Goal: Navigation & Orientation: Find specific page/section

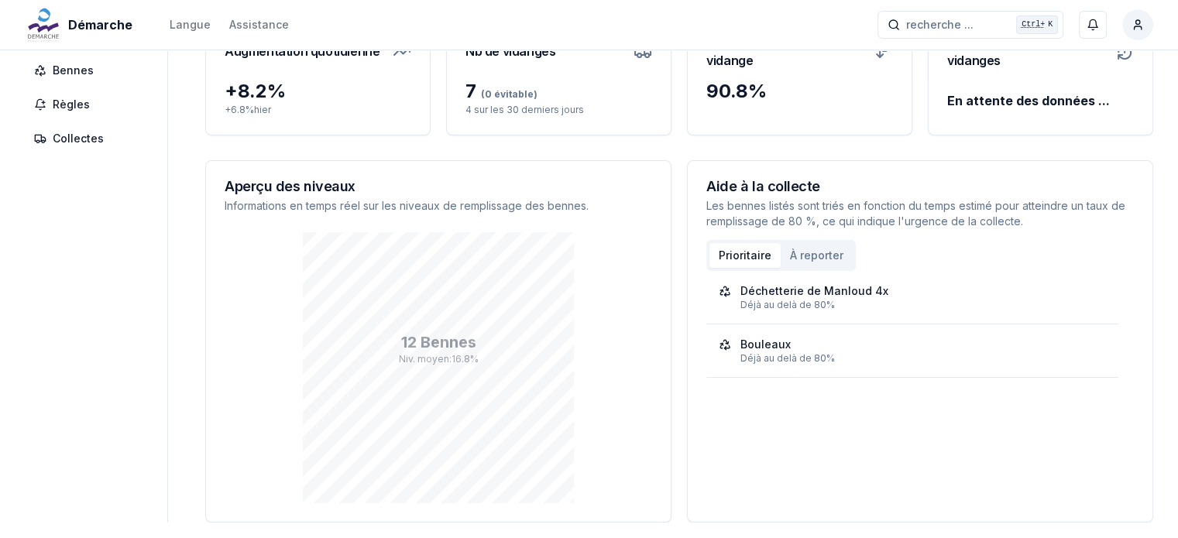
scroll to position [116, 0]
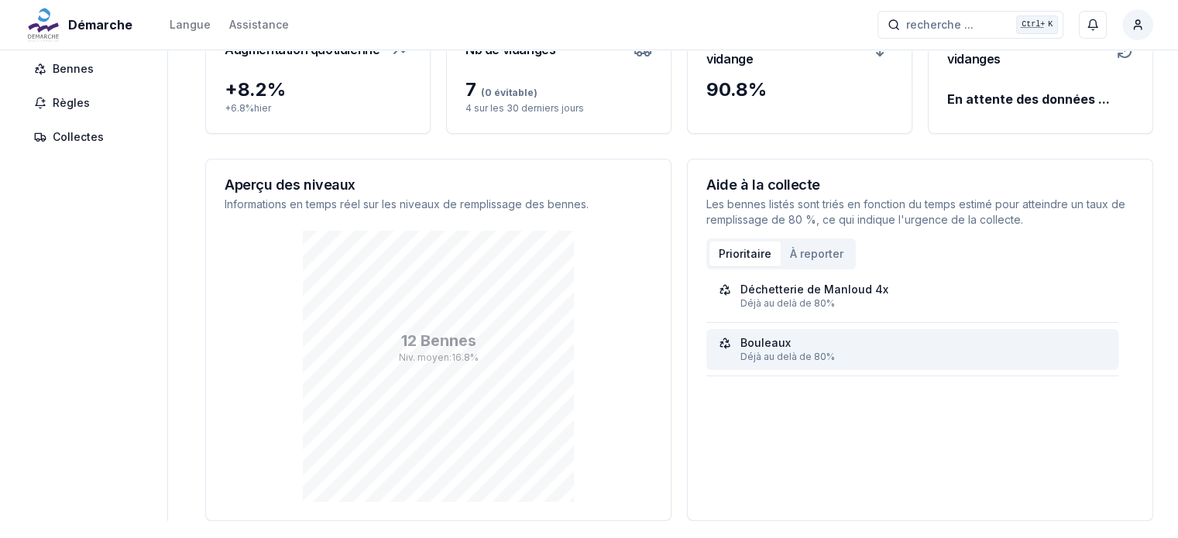
click at [772, 352] on div "Déjà au delà de 80%" at bounding box center [924, 357] width 366 height 12
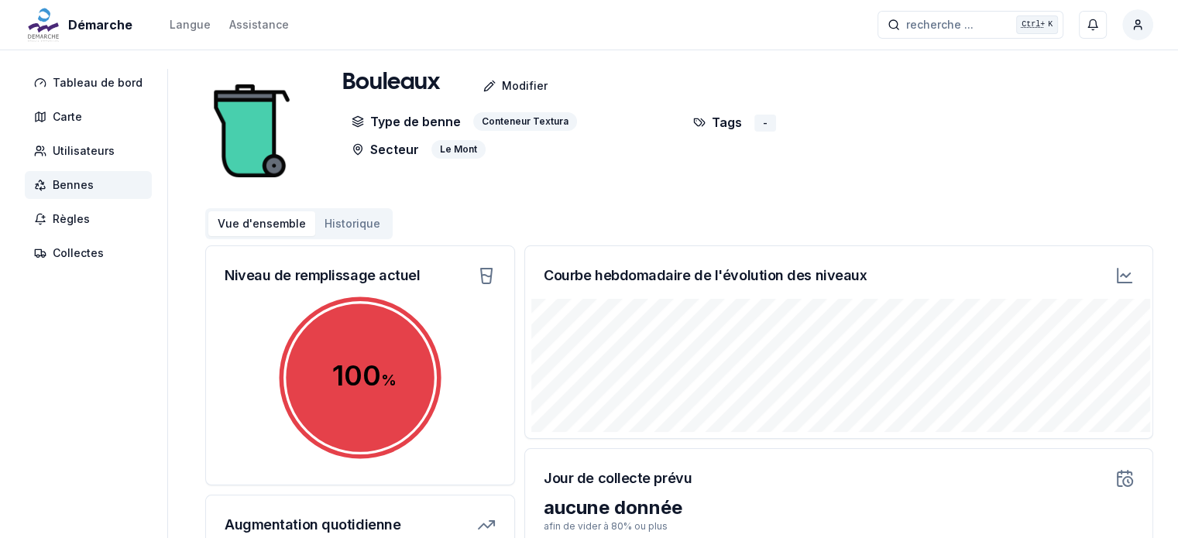
click at [96, 189] on span "Bennes" at bounding box center [88, 185] width 127 height 28
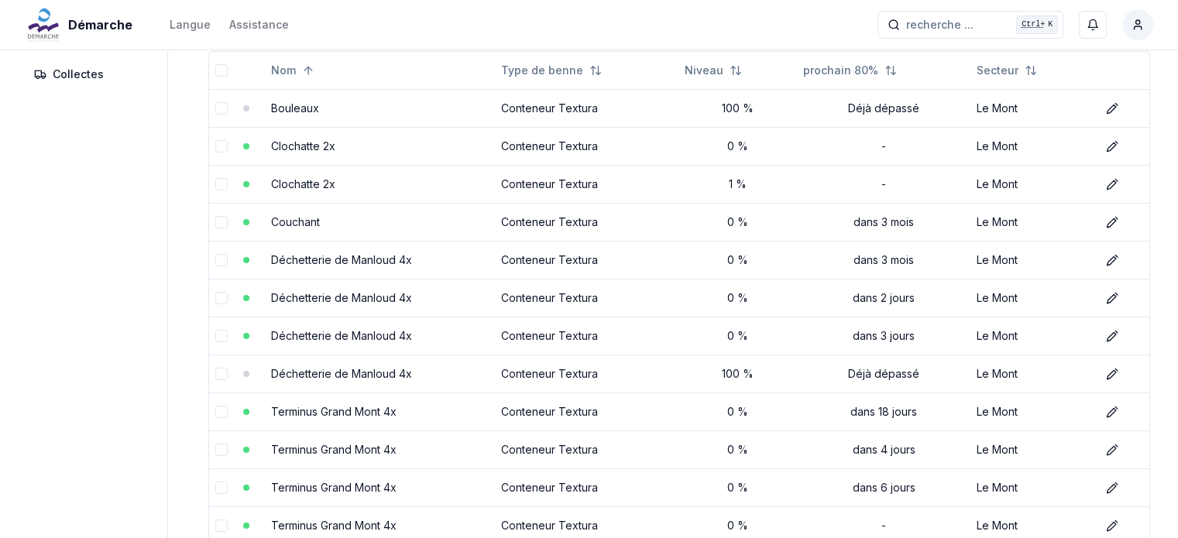
scroll to position [167, 0]
